Goal: Task Accomplishment & Management: Use online tool/utility

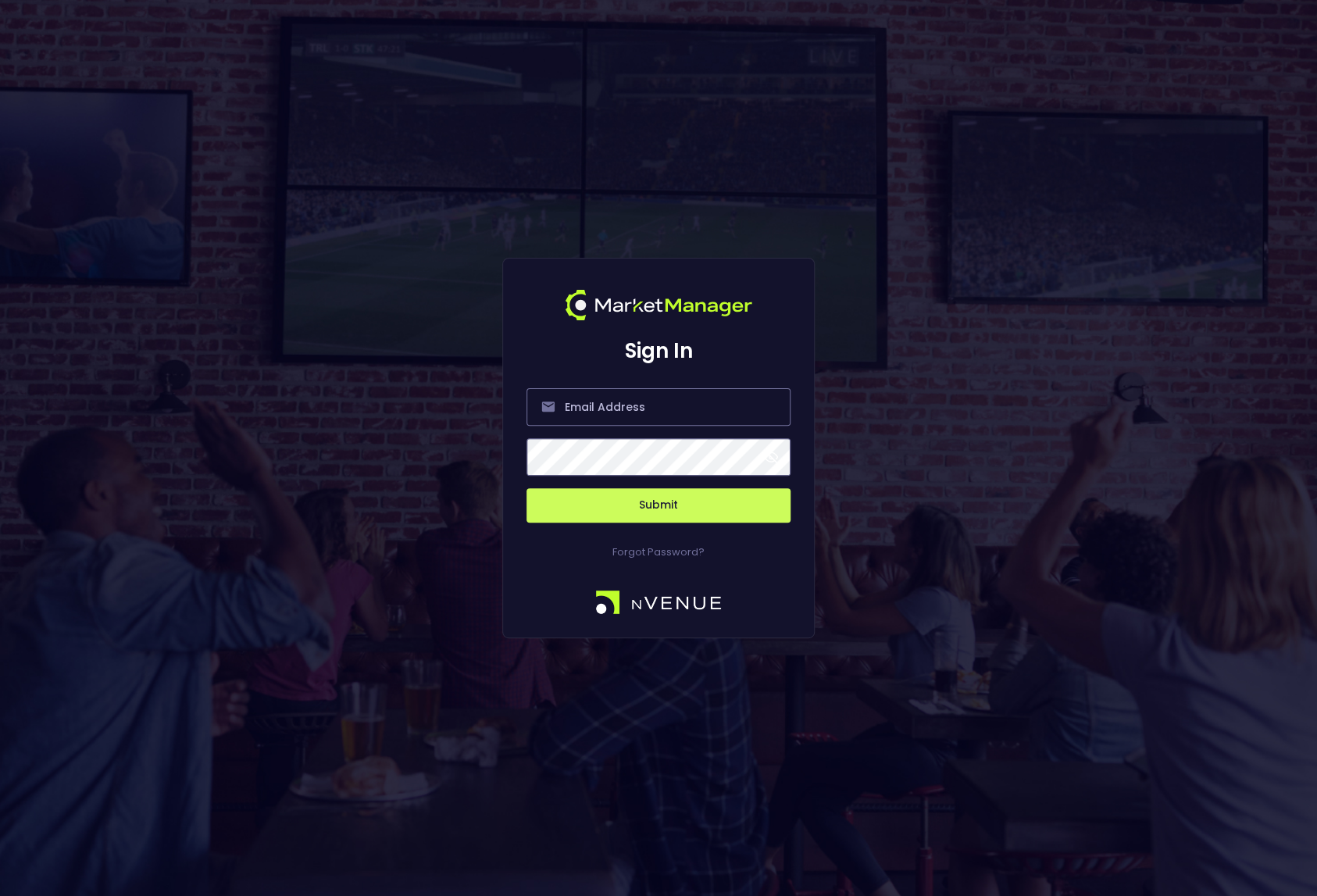
click at [274, 711] on div "Sign In Submit Forgot Password?" at bounding box center [658, 448] width 1317 height 896
click at [606, 414] on input "email" at bounding box center [659, 406] width 264 height 38
type input "[EMAIL_ADDRESS][DOMAIN_NAME]"
click at [660, 505] on button "Submit" at bounding box center [659, 504] width 264 height 34
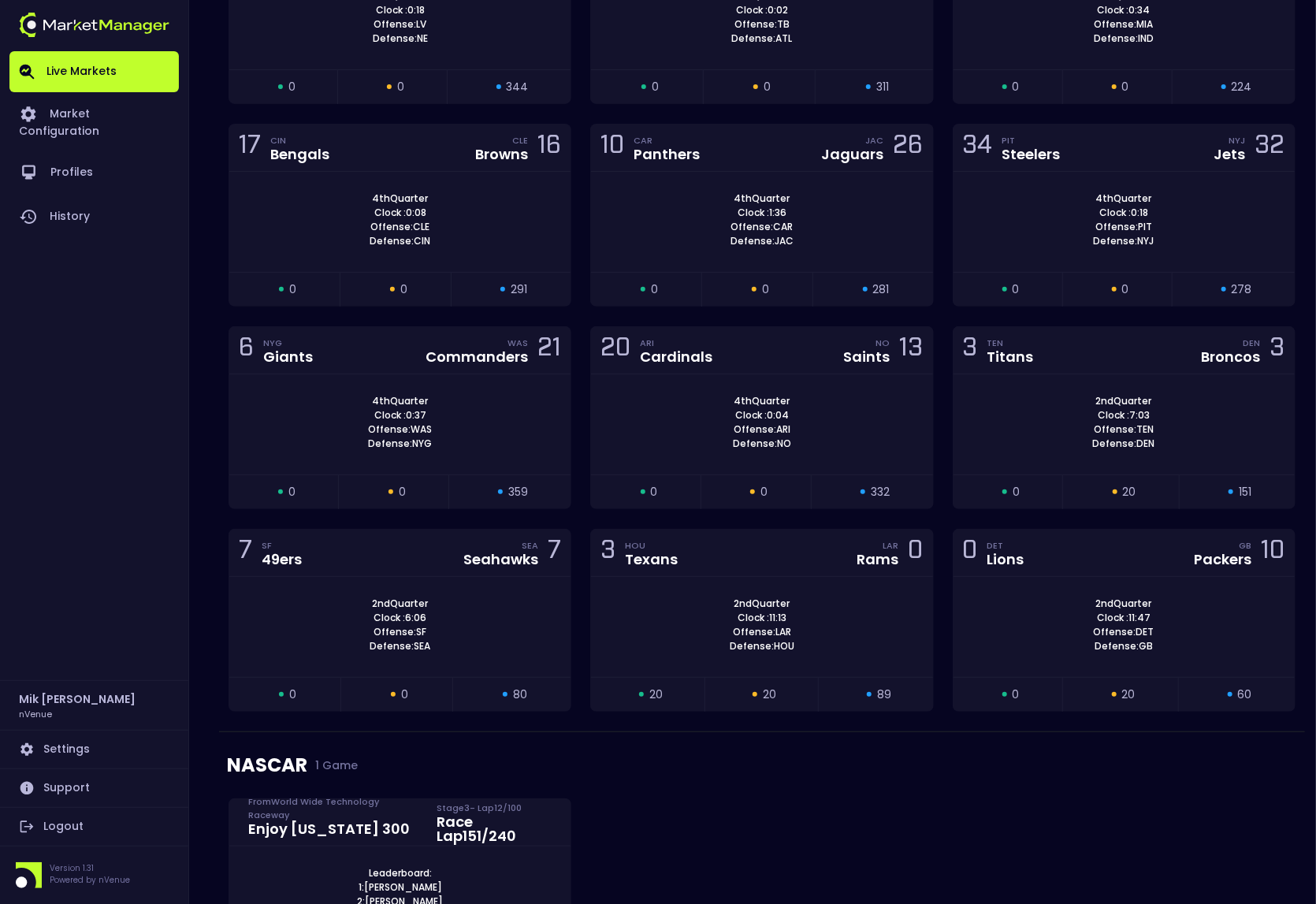
scroll to position [3429, 0]
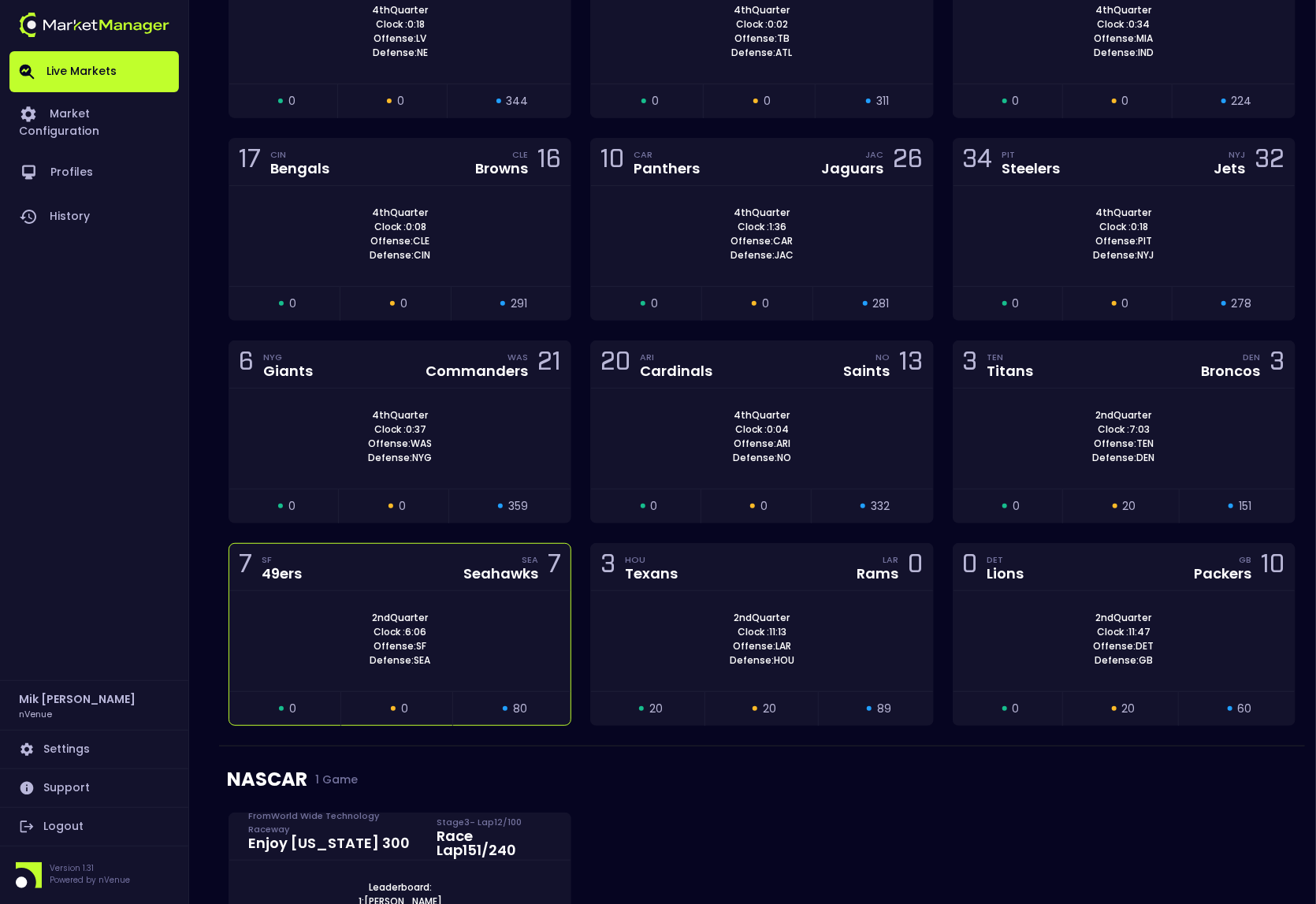
click at [348, 622] on div "2nd Quarter Clock : 6:06 Offense: SF Defense: SEA" at bounding box center [400, 638] width 341 height 57
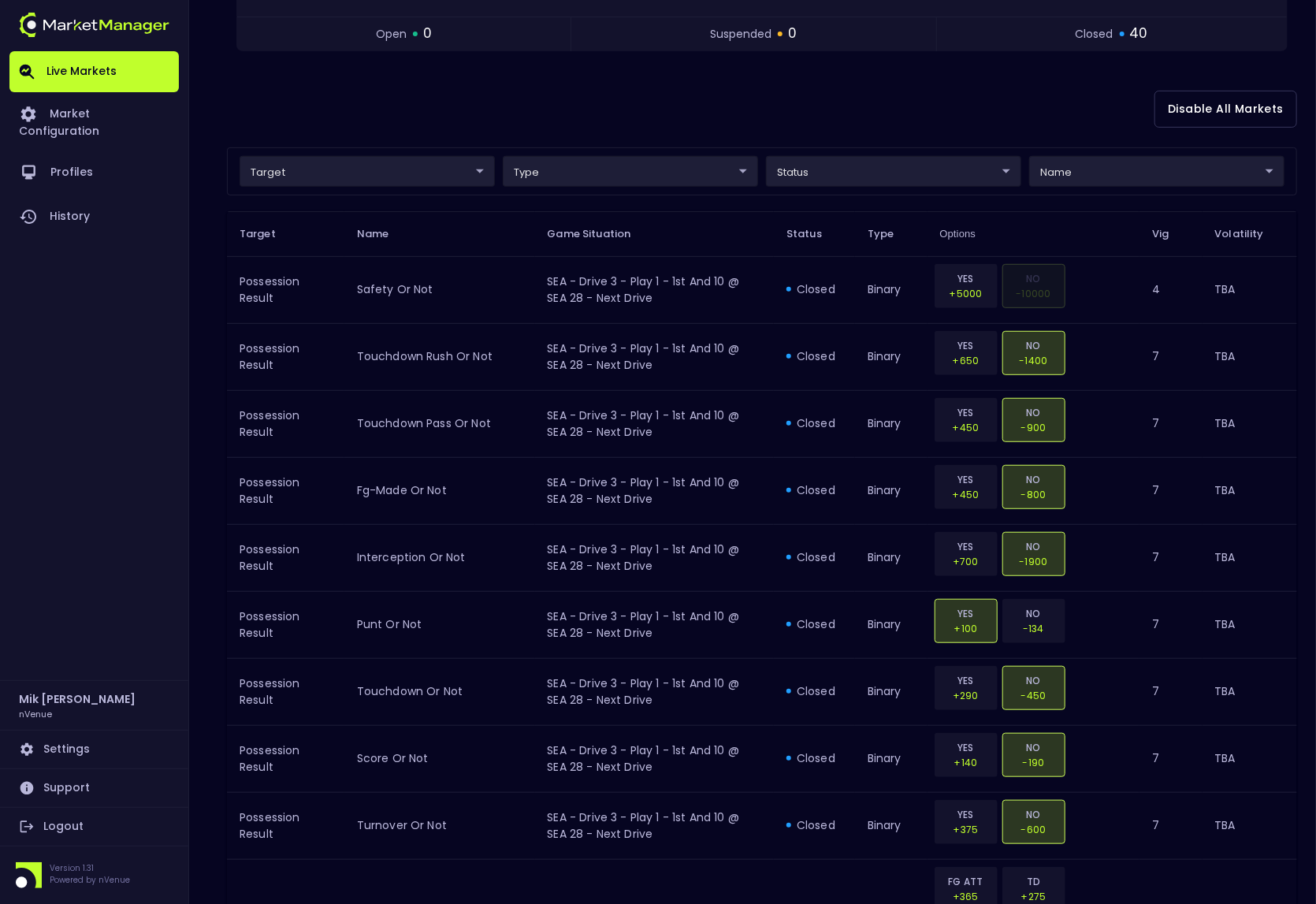
scroll to position [10, 0]
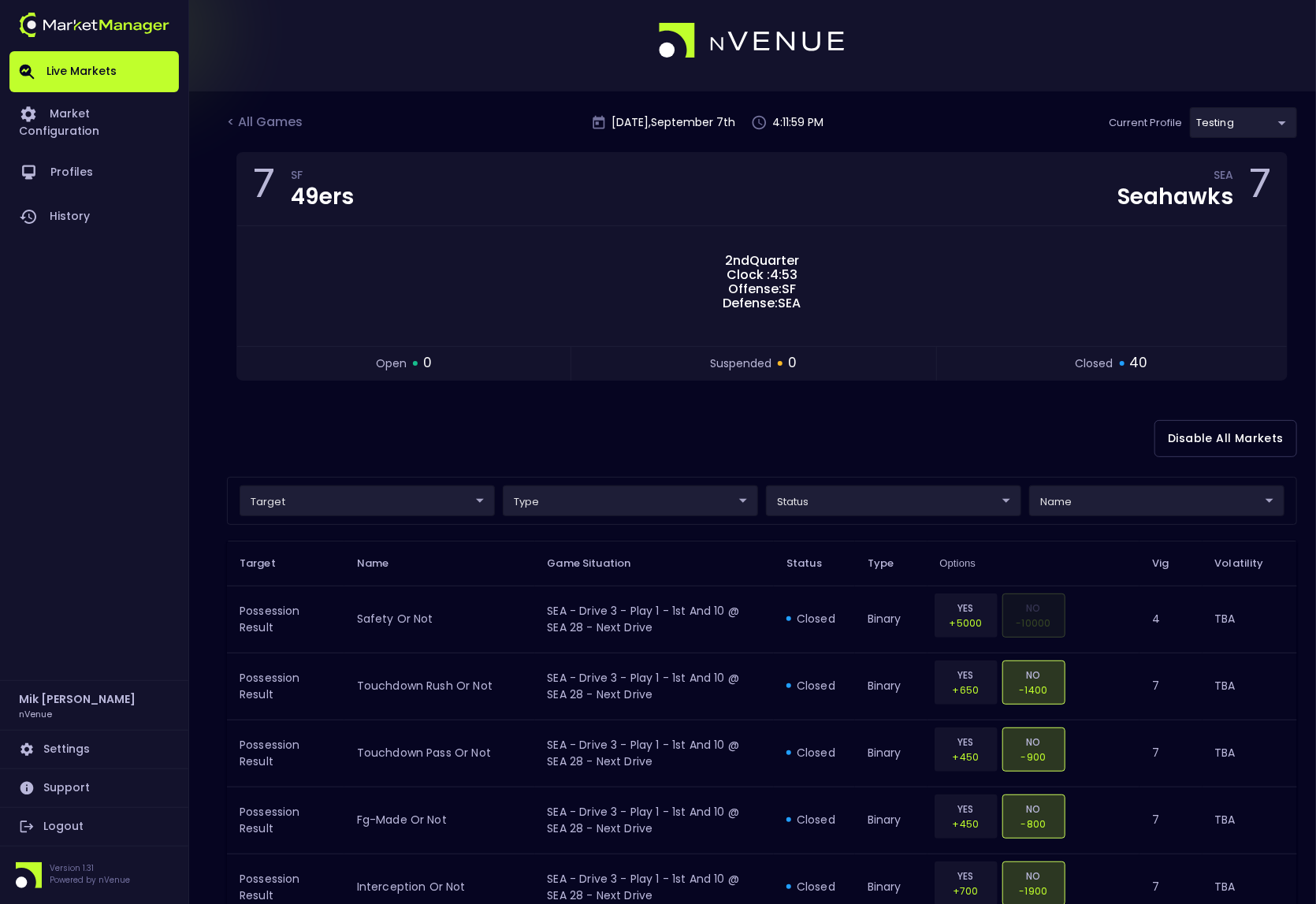
click at [75, 624] on div "Live Markets Market Configuration Profiles History" at bounding box center [94, 365] width 170 height 629
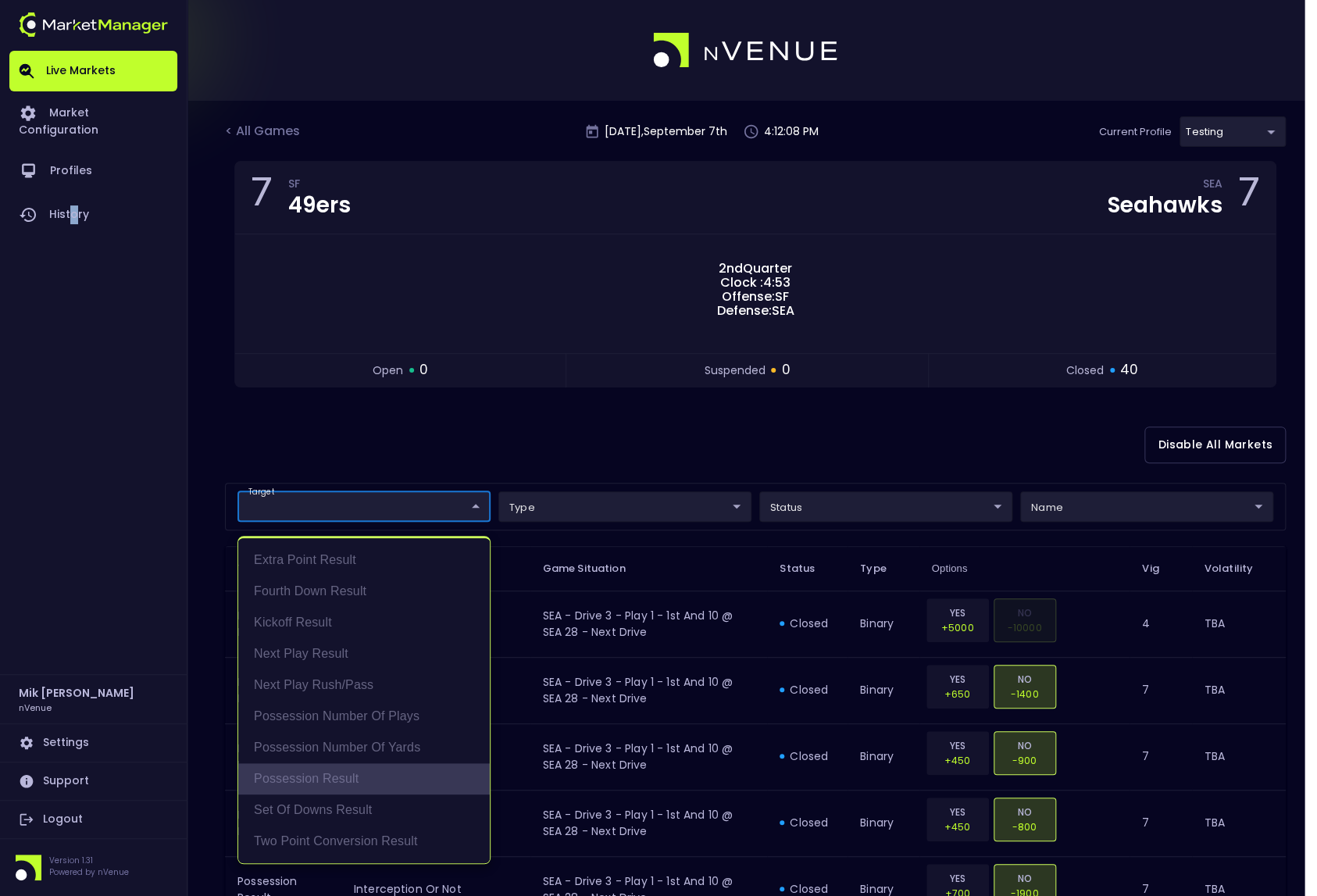
click at [369, 783] on li "Possession Result" at bounding box center [364, 779] width 251 height 31
type input "Possession Result"
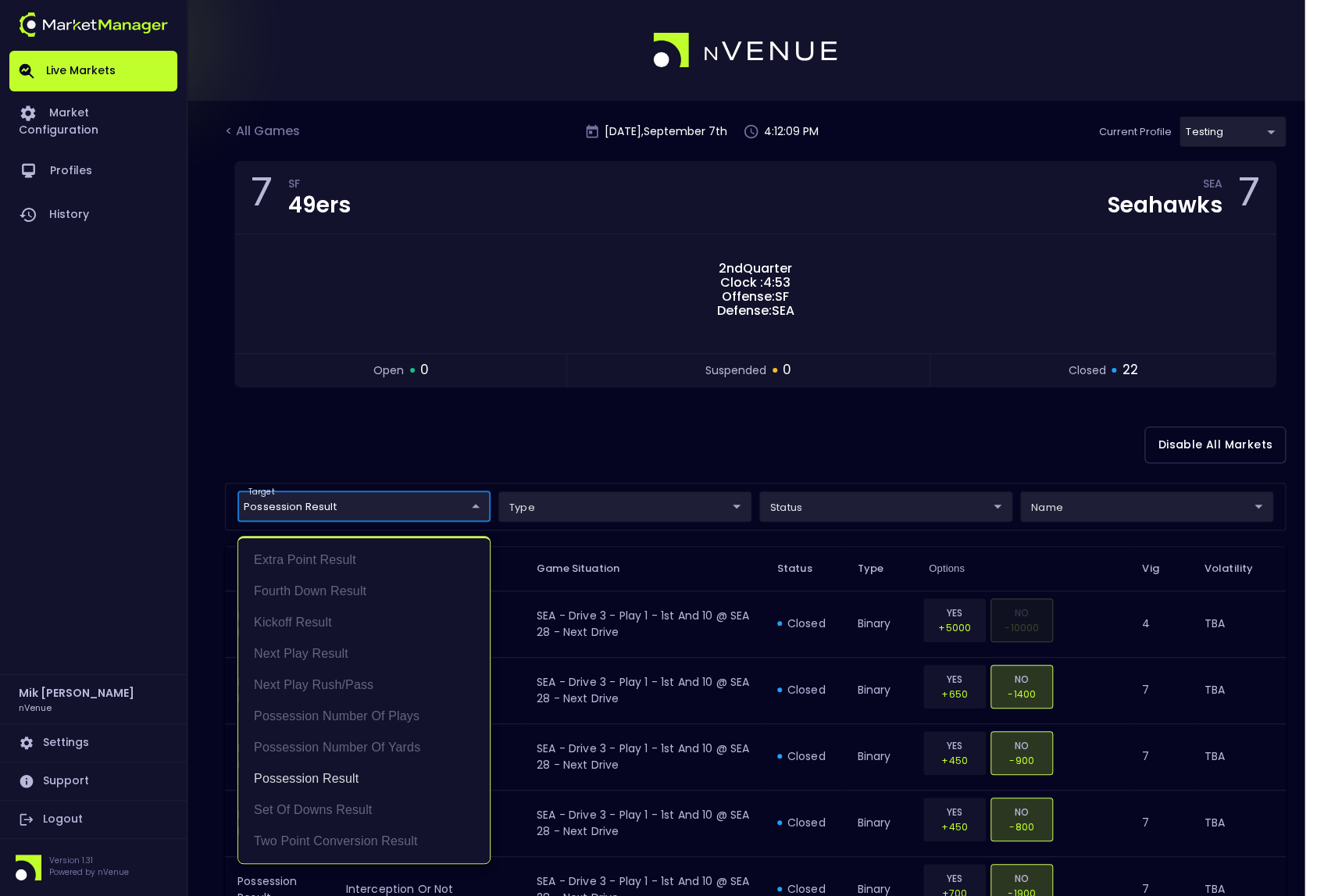
click at [146, 534] on div at bounding box center [658, 448] width 1317 height 896
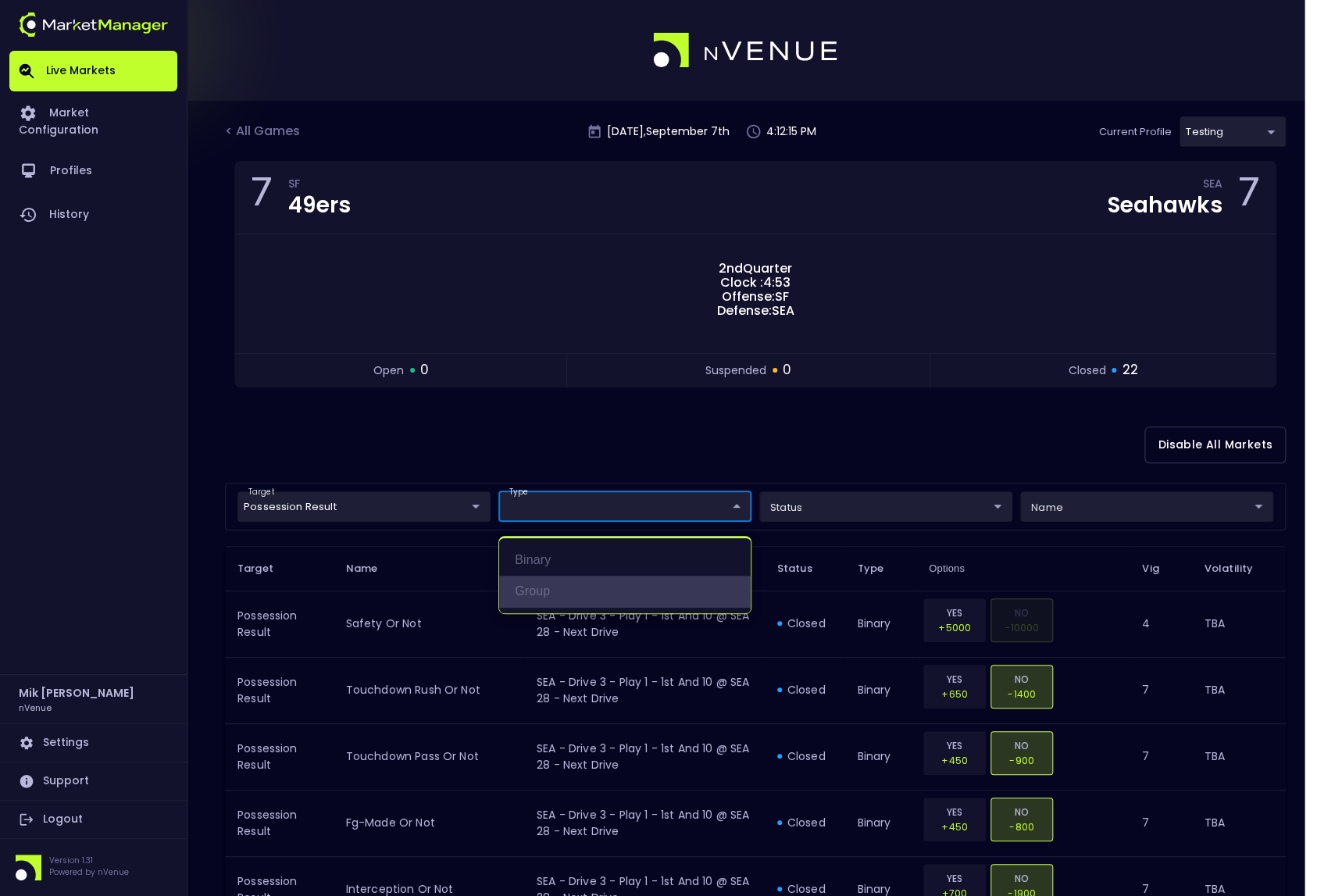
click at [579, 593] on li "group" at bounding box center [625, 591] width 251 height 31
type input "group"
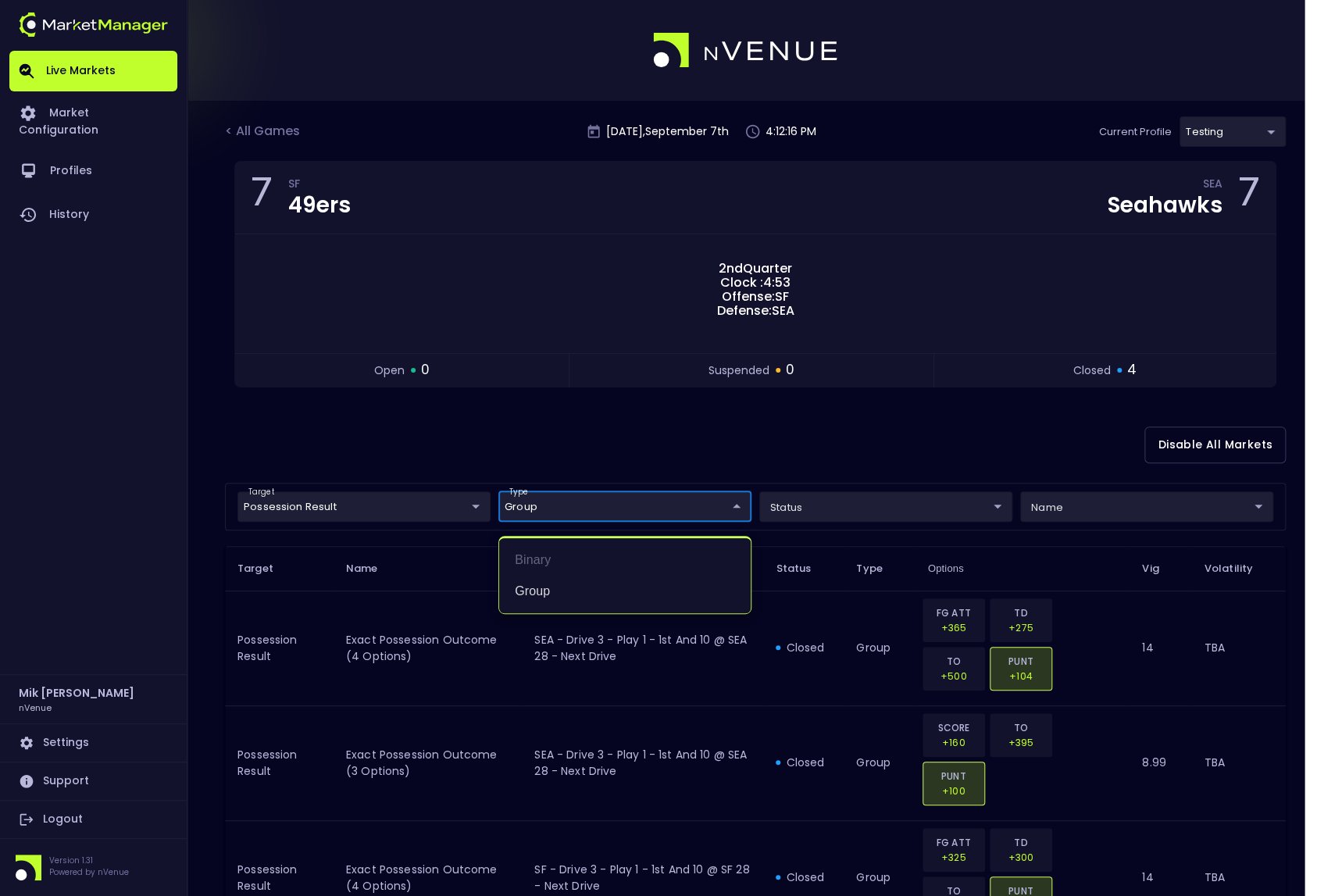
click at [103, 573] on div at bounding box center [658, 448] width 1317 height 896
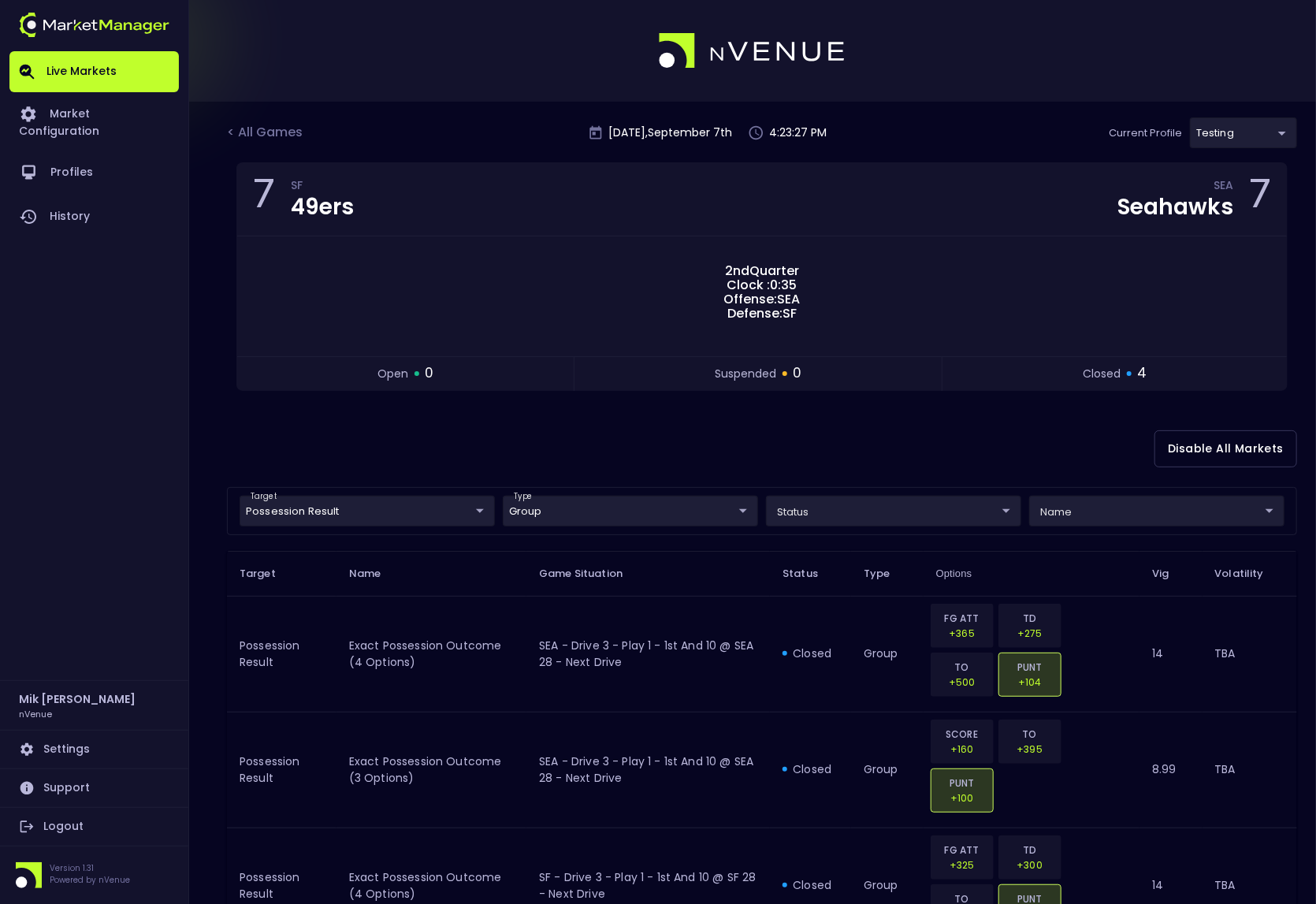
click at [99, 574] on div "Live Markets Market Configuration Profiles History" at bounding box center [94, 365] width 170 height 629
